Goal: Task Accomplishment & Management: Complete application form

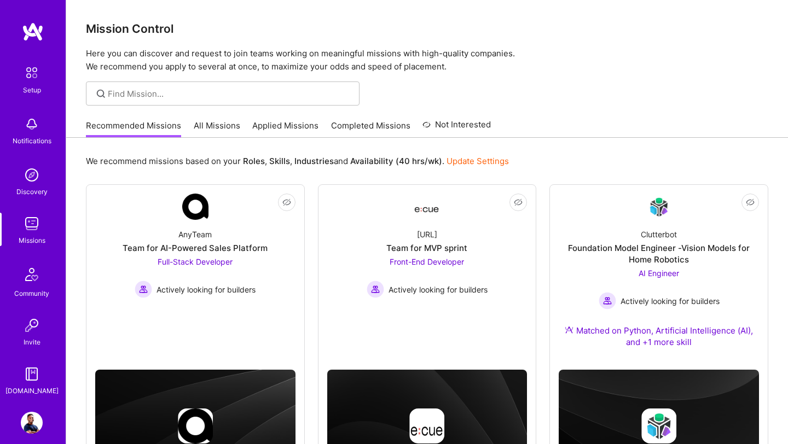
scroll to position [34, 0]
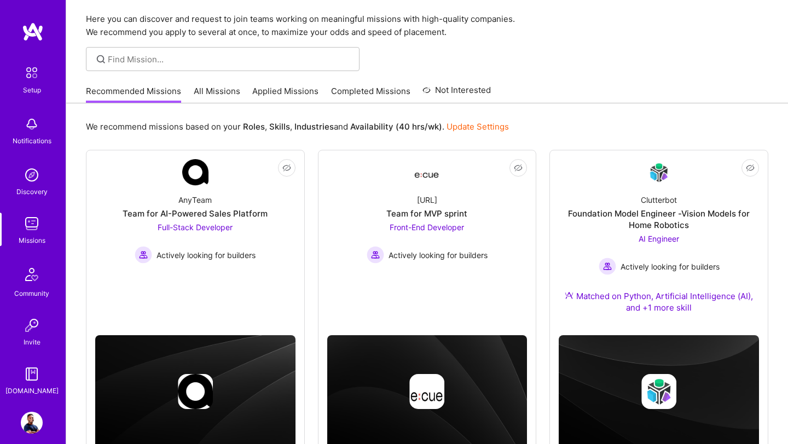
click at [34, 225] on img at bounding box center [32, 224] width 22 height 22
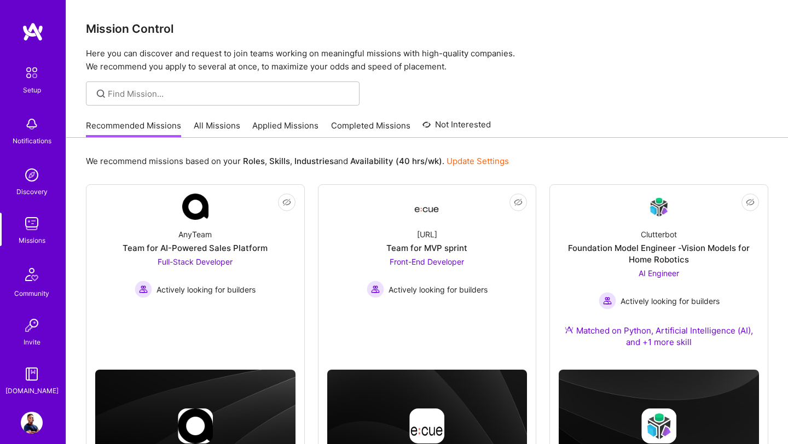
click at [283, 130] on link "Applied Missions" at bounding box center [285, 129] width 66 height 18
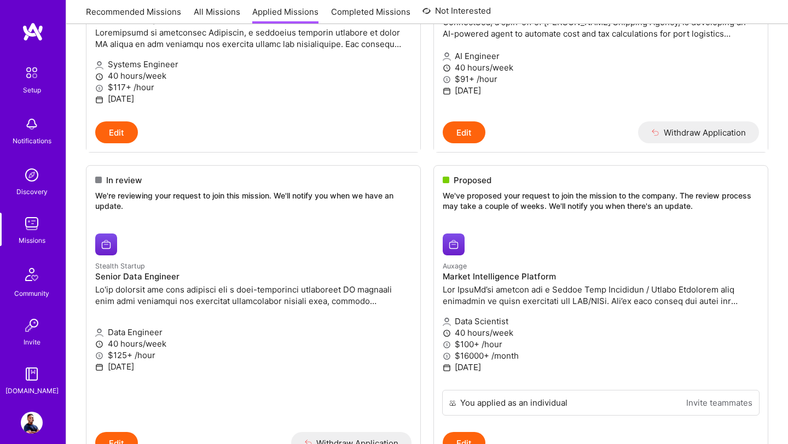
scroll to position [270, 0]
click at [563, 273] on h4 "Market Intelligence Platform" at bounding box center [600, 277] width 316 height 10
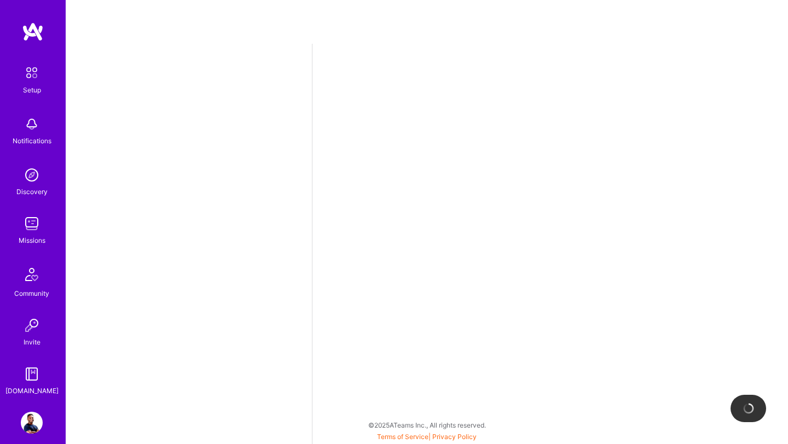
select select "US"
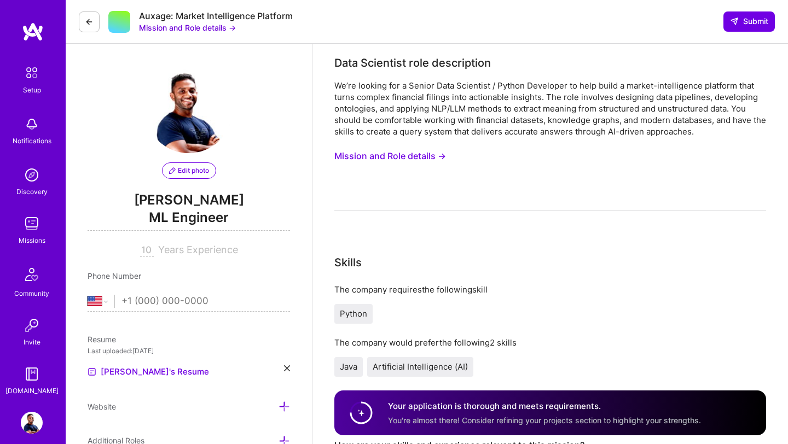
click at [418, 159] on button "Mission and Role details →" at bounding box center [390, 156] width 112 height 20
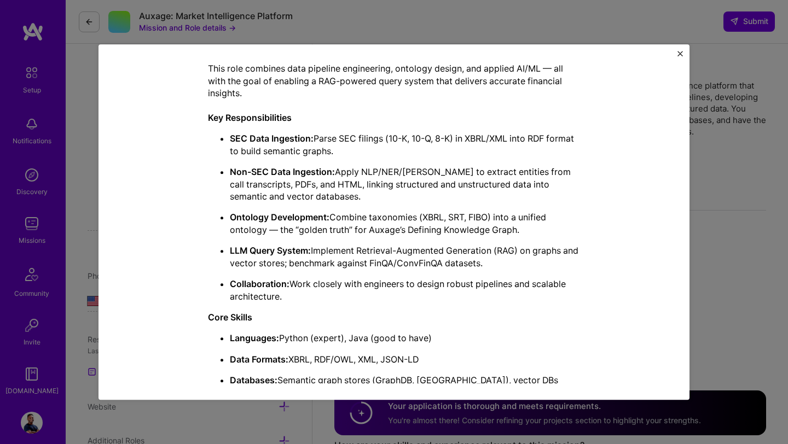
scroll to position [354, 0]
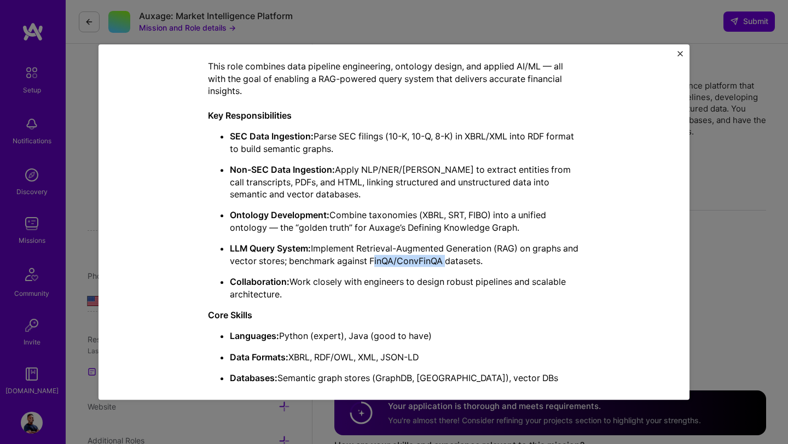
drag, startPoint x: 389, startPoint y: 261, endPoint x: 461, endPoint y: 264, distance: 71.1
click at [461, 264] on p "LLM Query System: Implement Retrieval-Augmented Generation (RAG) on graphs and …" at bounding box center [405, 255] width 350 height 25
